Goal: Check status: Check status

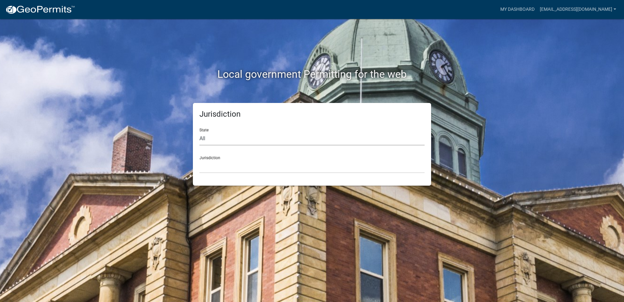
click at [216, 137] on select "All [US_STATE] [US_STATE] [US_STATE] [US_STATE] [US_STATE] [US_STATE] [US_STATE…" at bounding box center [311, 138] width 225 height 13
select select "[US_STATE]"
click at [199, 132] on select "All [US_STATE] [US_STATE] [US_STATE] [US_STATE] [US_STATE] [US_STATE] [US_STATE…" at bounding box center [311, 138] width 225 height 13
click at [215, 158] on div "Jurisdiction [GEOGRAPHIC_DATA], [US_STATE][PERSON_NAME][GEOGRAPHIC_DATA], [US_S…" at bounding box center [311, 162] width 225 height 23
click at [216, 168] on select "[GEOGRAPHIC_DATA], [US_STATE][PERSON_NAME][GEOGRAPHIC_DATA], [US_STATE][PERSON_…" at bounding box center [311, 166] width 225 height 13
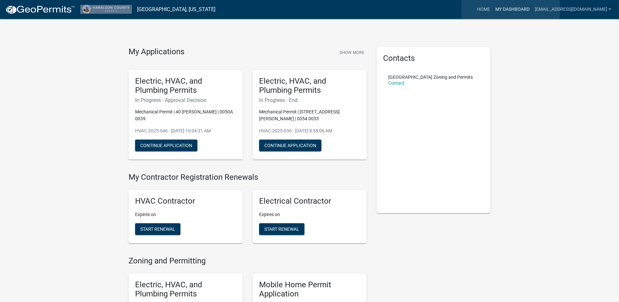
click at [511, 9] on link "My Dashboard" at bounding box center [513, 9] width 40 height 12
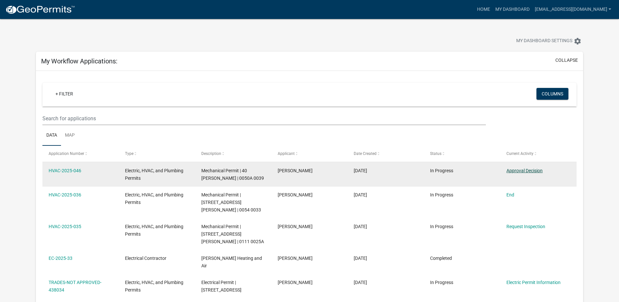
click at [525, 168] on link "Approval Decision" at bounding box center [525, 170] width 36 height 5
